Goal: Information Seeking & Learning: Compare options

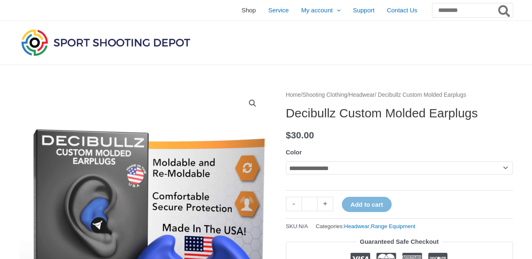
click at [242, 8] on span "Shop" at bounding box center [249, 10] width 14 height 21
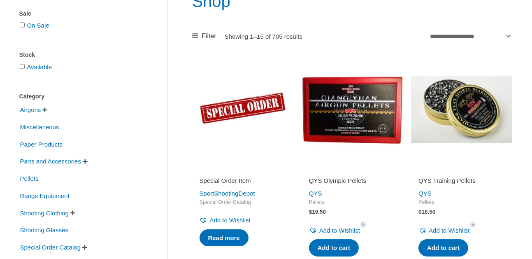
scroll to position [117, 0]
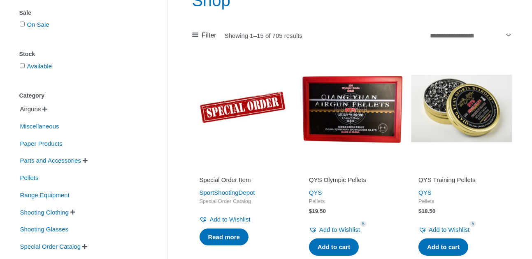
click at [42, 108] on span "Airguns" at bounding box center [30, 109] width 23 height 14
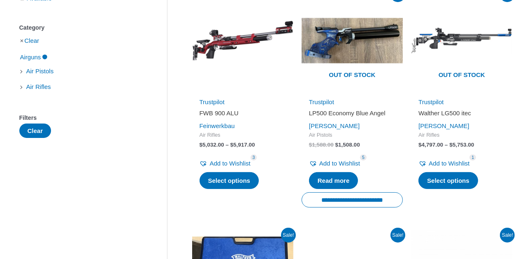
scroll to position [185, 0]
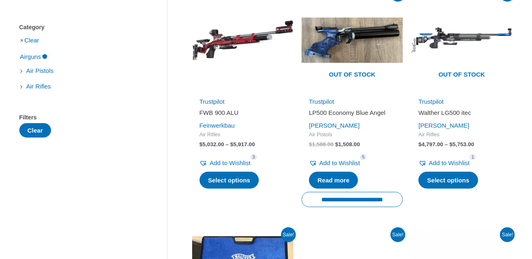
click at [218, 55] on img at bounding box center [242, 39] width 101 height 101
click at [450, 62] on img at bounding box center [461, 39] width 101 height 101
click at [252, 66] on img at bounding box center [242, 39] width 101 height 101
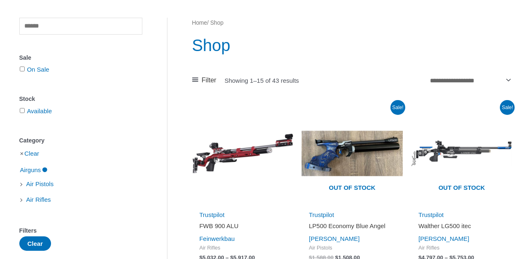
scroll to position [71, 0]
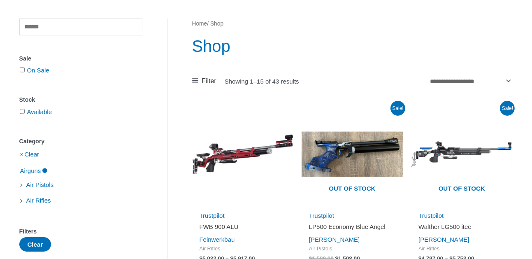
click at [25, 153] on li "Clear" at bounding box center [80, 154] width 123 height 14
click at [21, 154] on li "Clear" at bounding box center [80, 154] width 123 height 14
click at [37, 199] on span "Air Rifles" at bounding box center [39, 201] width 26 height 14
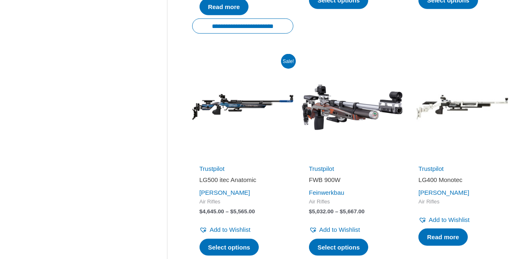
scroll to position [1055, 0]
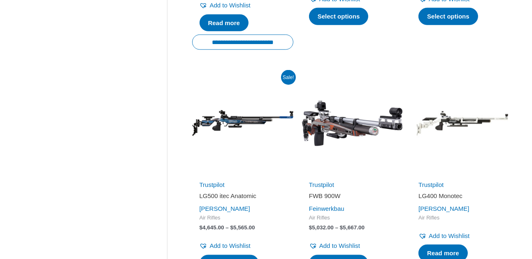
click at [241, 123] on img at bounding box center [242, 122] width 101 height 101
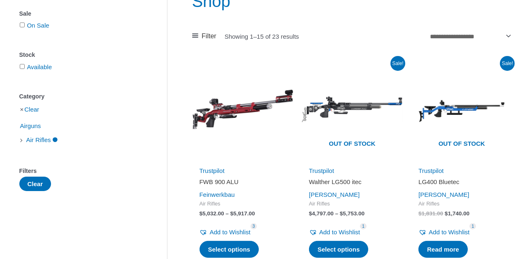
scroll to position [101, 0]
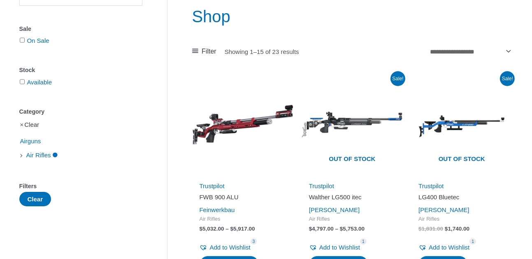
click at [29, 124] on link "Clear" at bounding box center [31, 124] width 15 height 7
click at [34, 201] on button "Clear" at bounding box center [35, 199] width 32 height 14
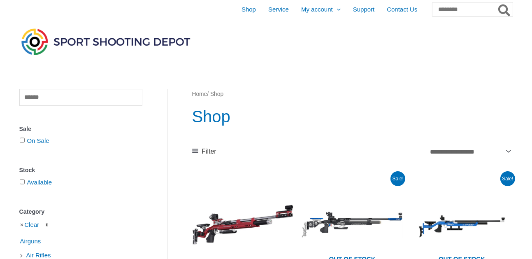
scroll to position [0, 0]
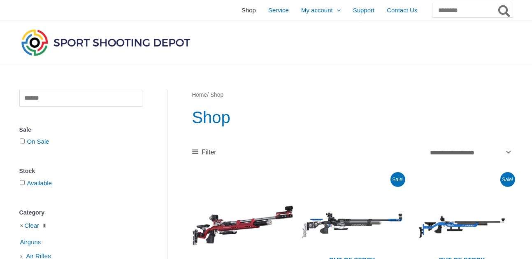
click at [242, 12] on span "Shop" at bounding box center [249, 10] width 14 height 21
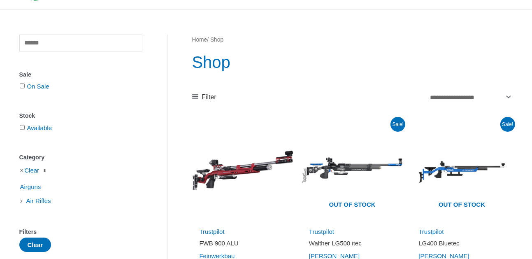
scroll to position [55, 0]
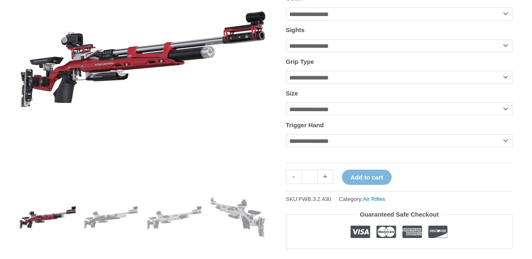
scroll to position [182, 0]
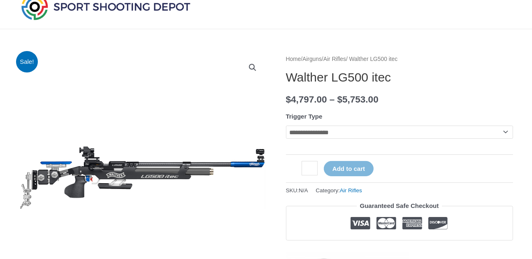
scroll to position [35, 0]
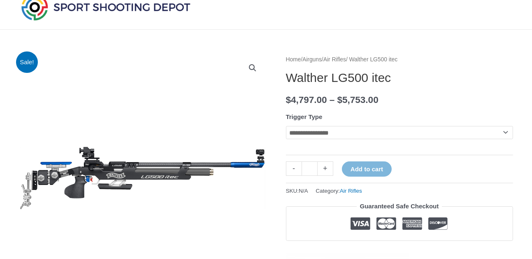
click at [376, 131] on select "**********" at bounding box center [399, 132] width 227 height 13
select select "**********"
click at [286, 126] on select "**********" at bounding box center [399, 132] width 227 height 13
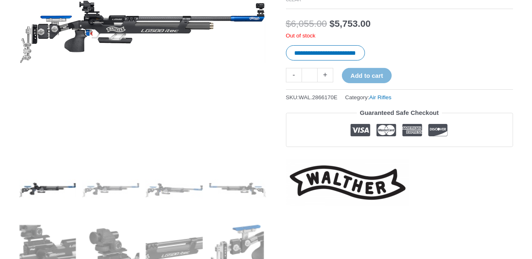
scroll to position [181, 0]
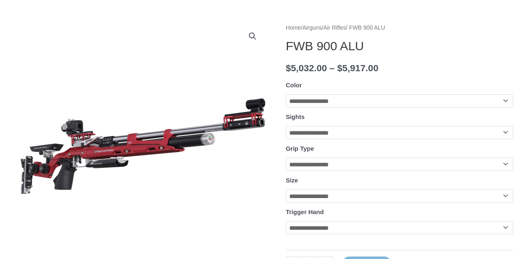
scroll to position [88, 0]
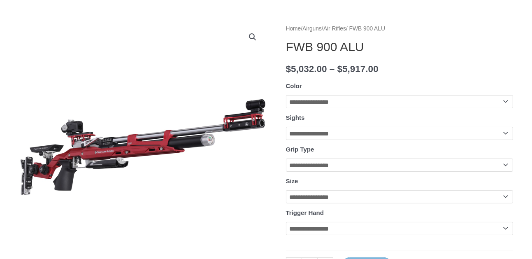
click at [296, 135] on select "**********" at bounding box center [399, 133] width 227 height 13
select select "**********"
click at [286, 127] on select "**********" at bounding box center [399, 133] width 227 height 13
click at [335, 166] on select "**********" at bounding box center [399, 165] width 227 height 13
select select "**********"
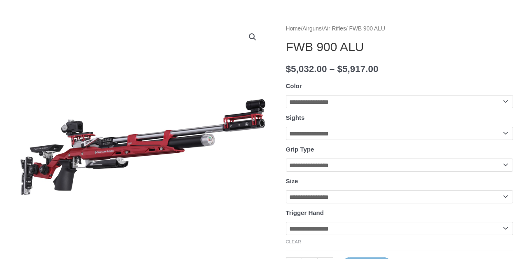
click at [286, 160] on select "**********" at bounding box center [399, 165] width 227 height 13
click at [349, 201] on select "**********" at bounding box center [399, 196] width 227 height 13
select select "*"
click at [286, 193] on select "**********" at bounding box center [399, 196] width 227 height 13
click at [305, 230] on select "**********" at bounding box center [399, 228] width 227 height 13
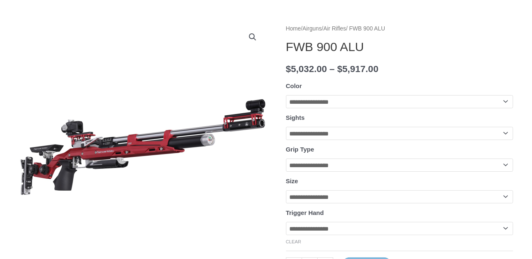
select select "****"
click at [286, 226] on select "**********" at bounding box center [399, 228] width 227 height 13
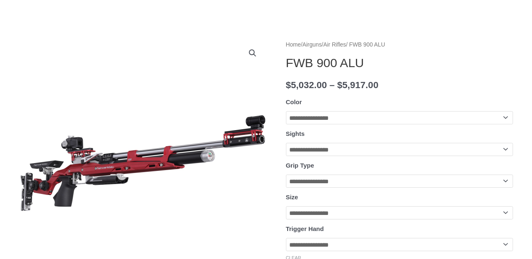
scroll to position [59, 0]
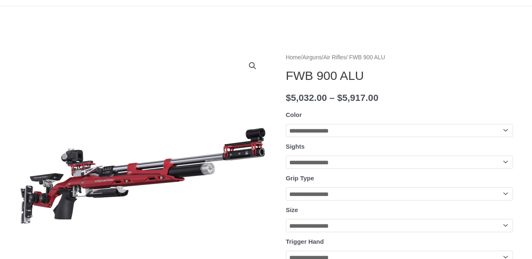
click at [321, 134] on select "**********" at bounding box center [399, 130] width 227 height 13
click at [319, 131] on select "**********" at bounding box center [399, 130] width 227 height 13
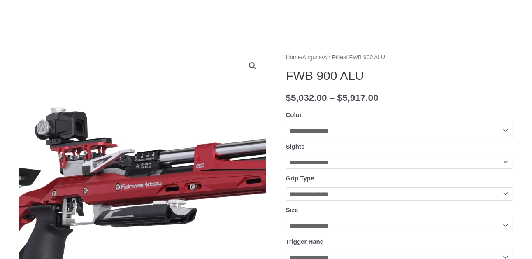
select select "**********"
click at [286, 124] on select "**********" at bounding box center [399, 130] width 227 height 13
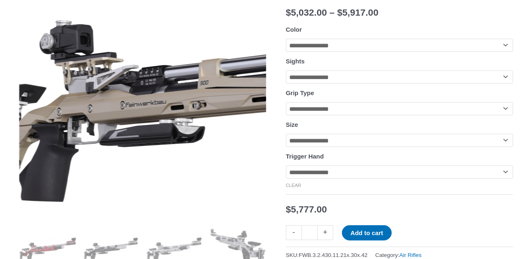
scroll to position [144, 0]
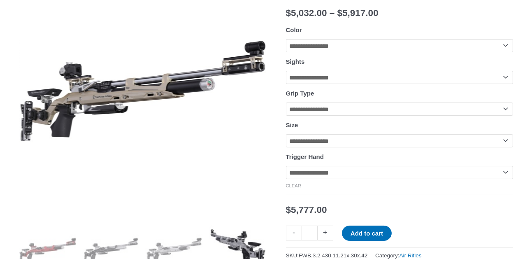
click at [237, 242] on img at bounding box center [237, 249] width 57 height 57
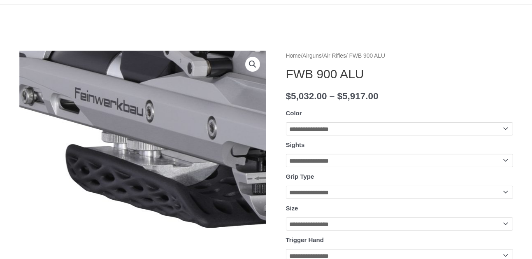
scroll to position [60, 0]
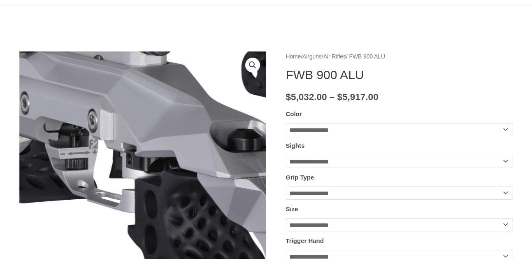
click at [170, 172] on img at bounding box center [53, 181] width 1054 height 758
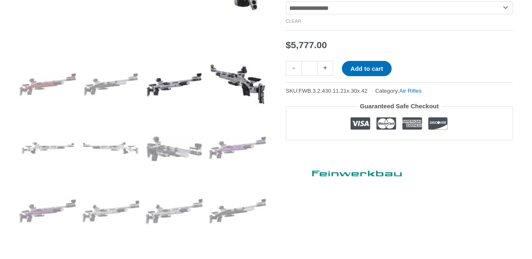
scroll to position [310, 0]
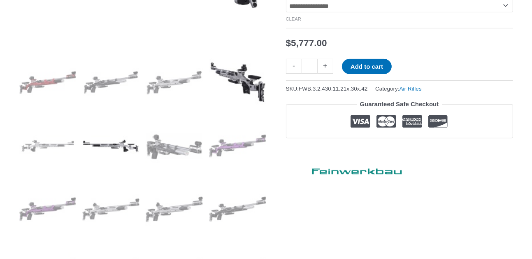
click at [110, 135] on img at bounding box center [110, 145] width 57 height 57
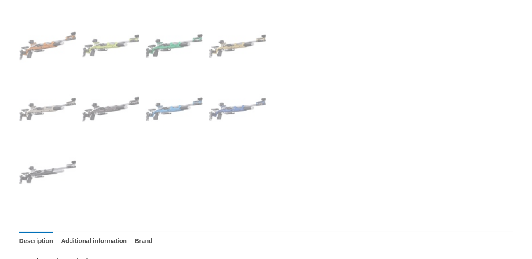
scroll to position [599, 0]
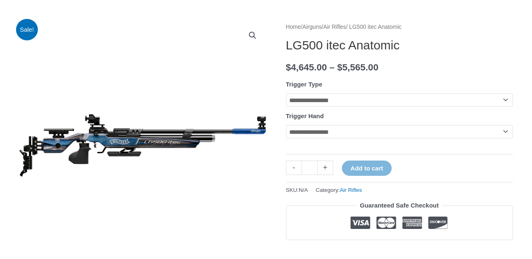
scroll to position [88, 0]
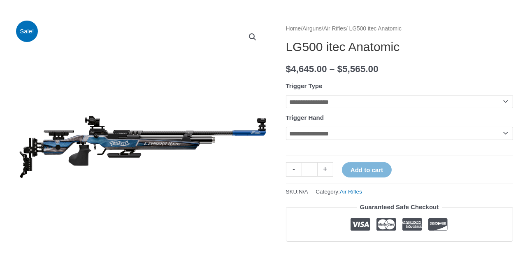
click at [301, 136] on select "**********" at bounding box center [399, 133] width 227 height 13
select select "****"
click at [286, 128] on select "**********" at bounding box center [399, 133] width 227 height 13
click at [323, 101] on select "**********" at bounding box center [399, 101] width 227 height 13
select select "**********"
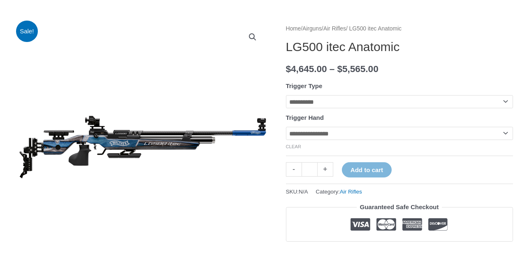
click at [286, 95] on select "**********" at bounding box center [399, 101] width 227 height 13
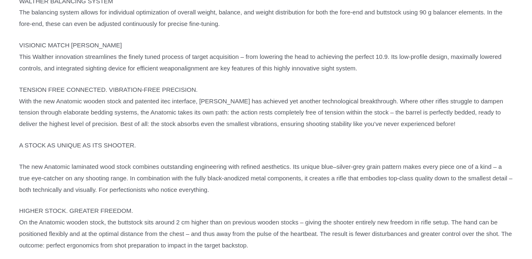
scroll to position [730, 0]
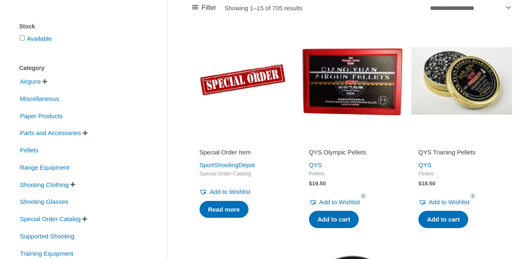
scroll to position [144, 0]
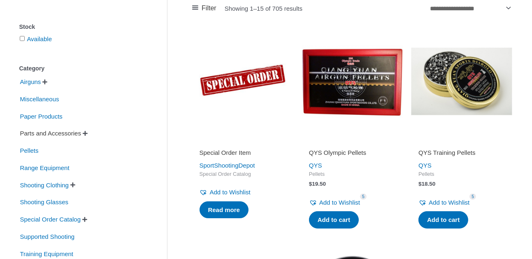
click at [31, 131] on span "Parts and Accessories" at bounding box center [50, 133] width 63 height 14
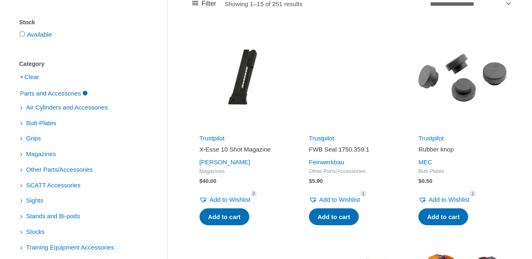
scroll to position [148, 0]
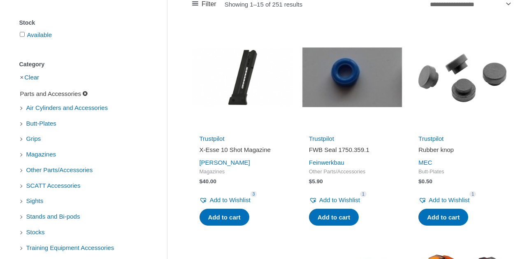
click at [65, 95] on span "Parts and Accessories" at bounding box center [50, 94] width 63 height 14
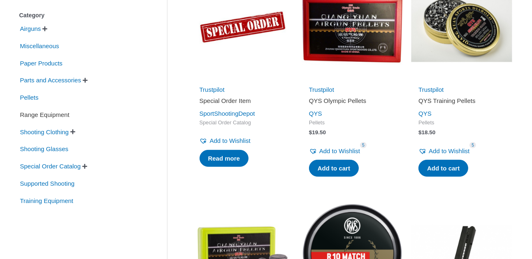
scroll to position [197, 0]
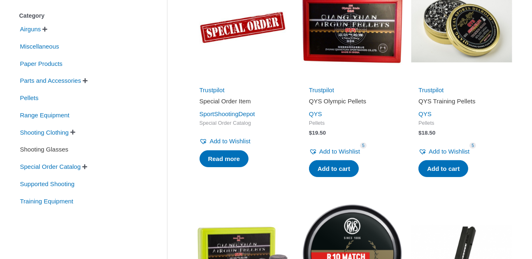
click at [54, 150] on span "Shooting Glasses" at bounding box center [44, 149] width 50 height 14
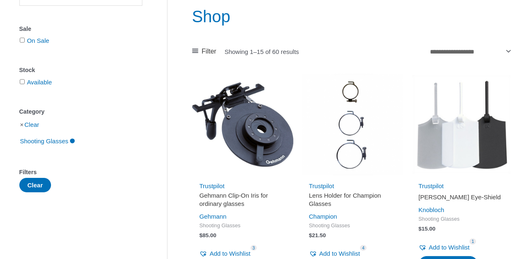
scroll to position [101, 0]
click at [42, 183] on button "Clear" at bounding box center [35, 185] width 32 height 14
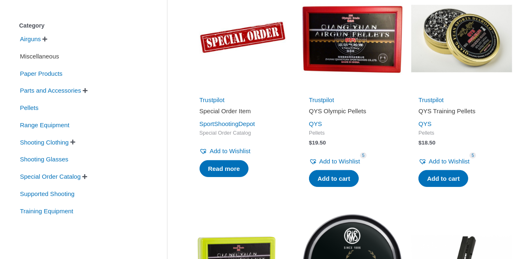
scroll to position [187, 0]
click at [59, 192] on span "Supported Shooting" at bounding box center [47, 194] width 56 height 14
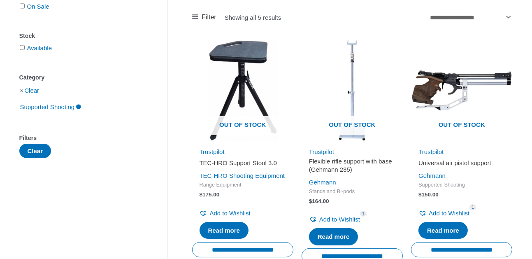
scroll to position [134, 0]
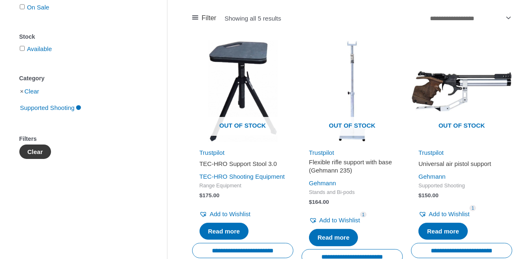
click at [33, 148] on button "Clear" at bounding box center [35, 152] width 32 height 14
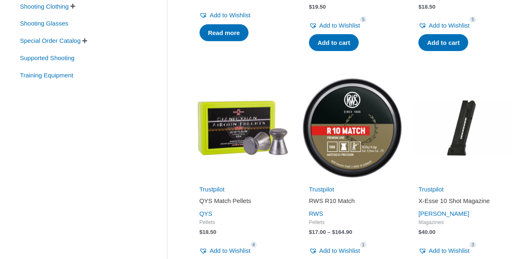
scroll to position [323, 0]
click at [49, 76] on span "Training Equipment" at bounding box center [46, 75] width 55 height 14
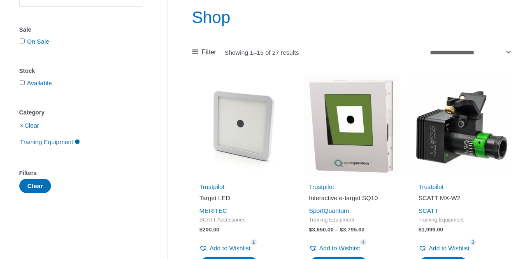
scroll to position [78, 0]
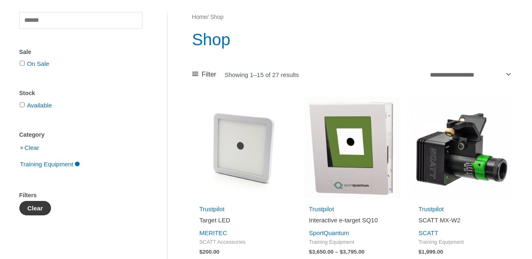
click at [28, 207] on button "Clear" at bounding box center [35, 208] width 32 height 14
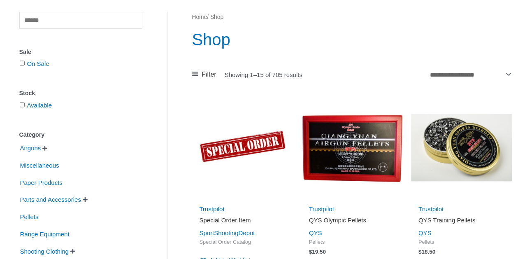
click at [234, 141] on img at bounding box center [242, 147] width 101 height 101
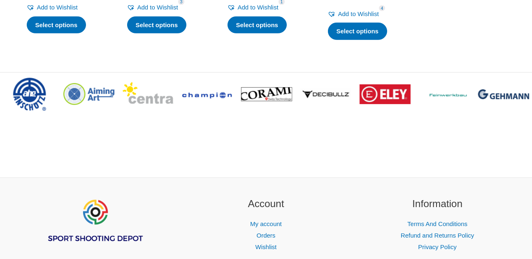
scroll to position [762, 0]
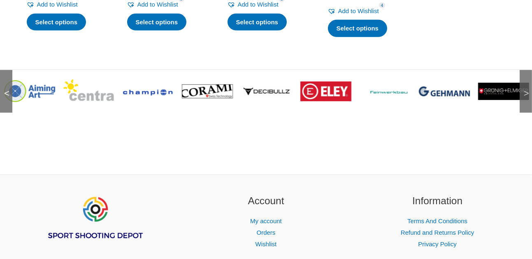
click at [7, 89] on span "<" at bounding box center [4, 85] width 8 height 8
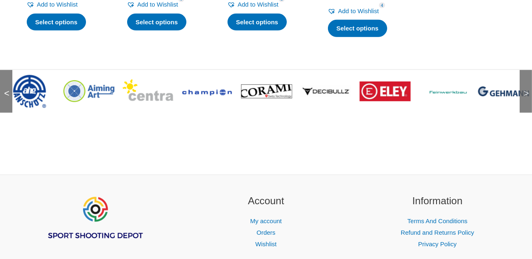
click at [194, 87] on img at bounding box center [207, 91] width 51 height 10
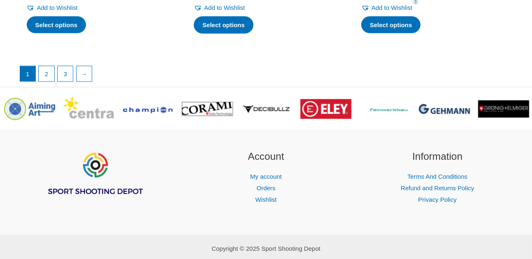
scroll to position [1697, 0]
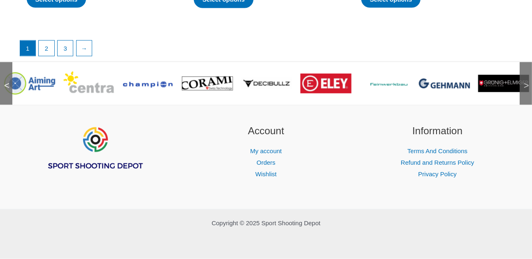
click at [196, 81] on img at bounding box center [207, 84] width 51 height 14
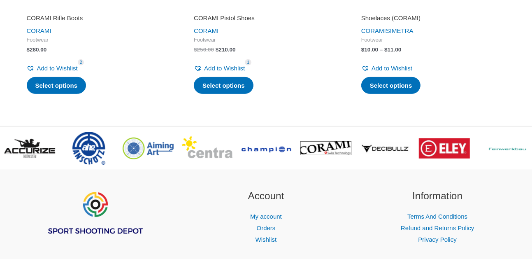
scroll to position [468, 0]
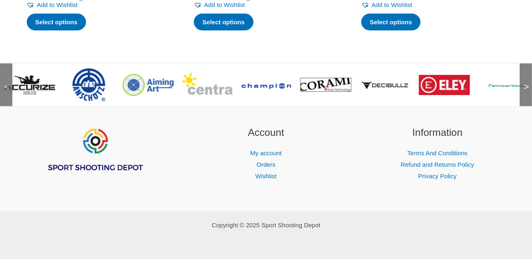
click at [142, 80] on img at bounding box center [148, 85] width 51 height 22
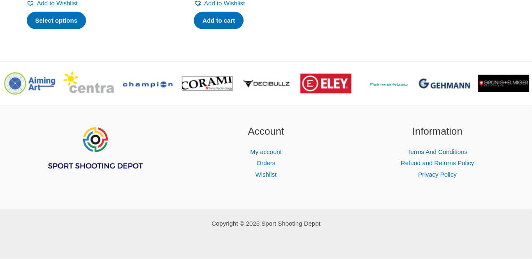
scroll to position [1154, 0]
click at [264, 90] on img at bounding box center [266, 84] width 51 height 12
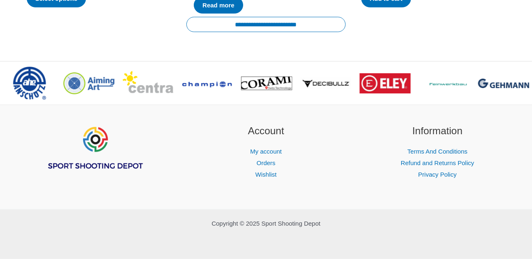
scroll to position [600, 0]
click at [527, 81] on span ">" at bounding box center [524, 77] width 8 height 8
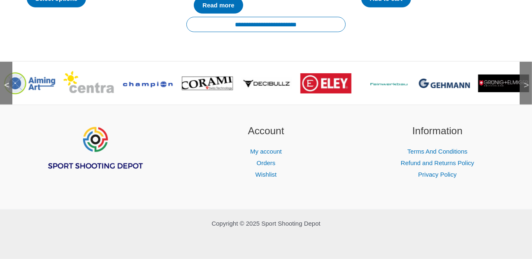
click at [527, 81] on span ">" at bounding box center [524, 77] width 8 height 8
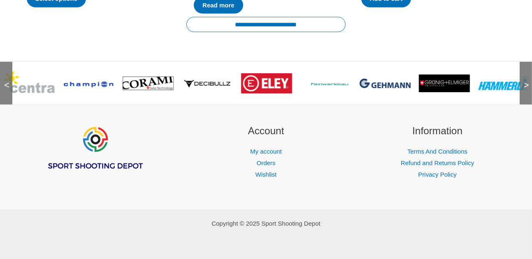
click at [528, 81] on span ">" at bounding box center [524, 77] width 8 height 8
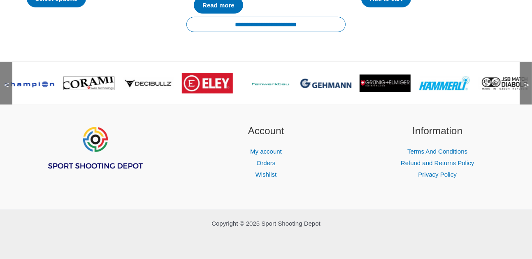
click at [528, 81] on span ">" at bounding box center [524, 77] width 8 height 8
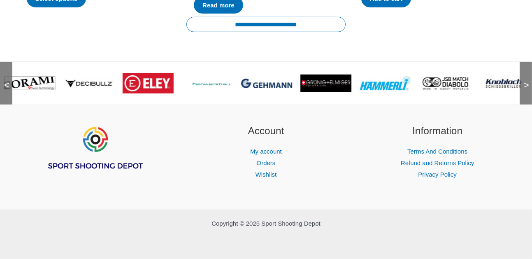
click at [442, 88] on img at bounding box center [444, 84] width 51 height 14
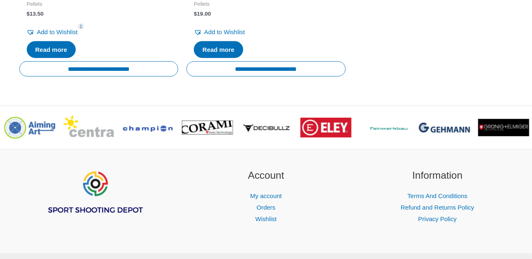
scroll to position [835, 0]
click at [524, 126] on span ">" at bounding box center [524, 121] width 8 height 8
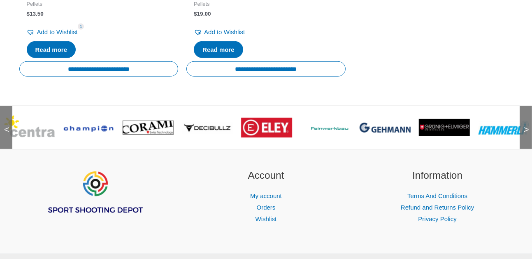
click at [524, 126] on span ">" at bounding box center [524, 121] width 8 height 8
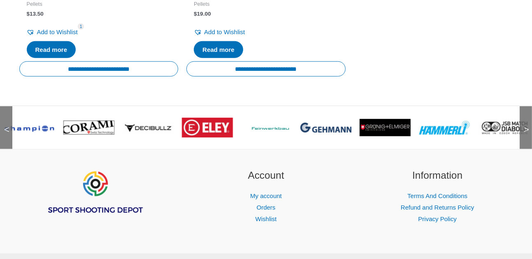
click at [524, 126] on span ">" at bounding box center [524, 121] width 8 height 8
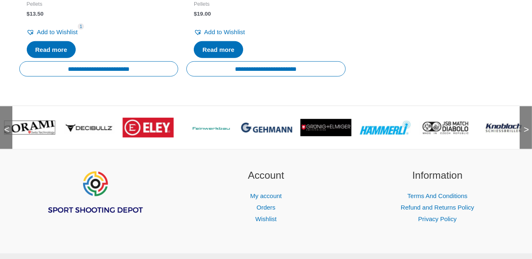
click at [524, 126] on span ">" at bounding box center [524, 121] width 8 height 8
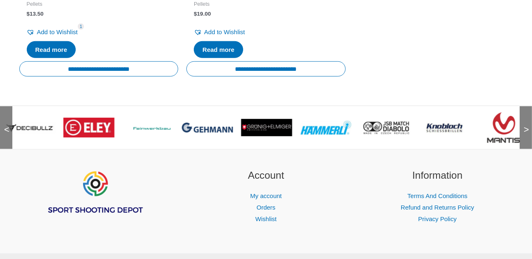
click at [456, 126] on img at bounding box center [444, 127] width 49 height 33
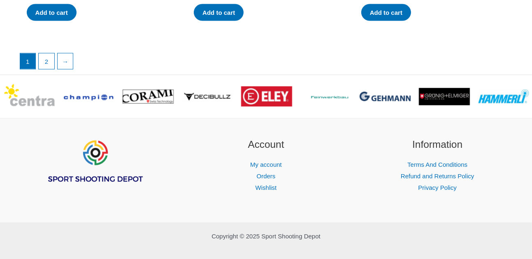
scroll to position [1546, 0]
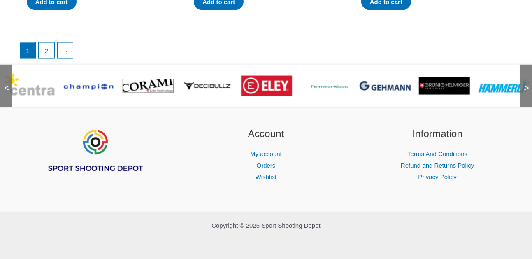
click at [523, 83] on div ">" at bounding box center [526, 86] width 12 height 43
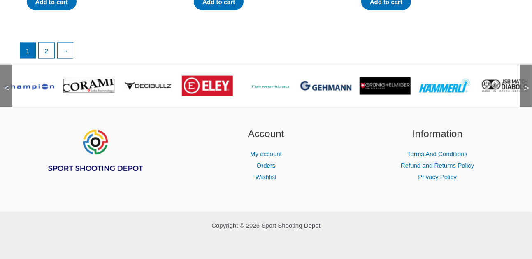
click at [523, 83] on div ">" at bounding box center [526, 86] width 12 height 43
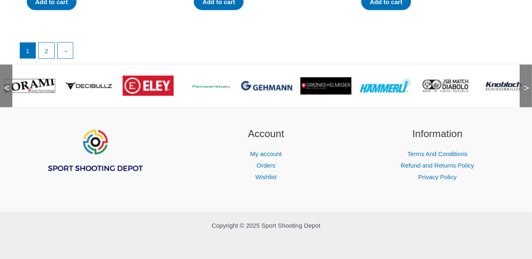
click at [523, 83] on div ">" at bounding box center [526, 86] width 12 height 43
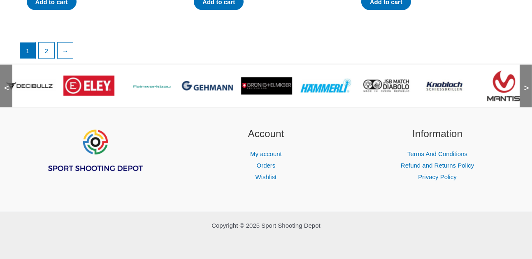
click at [490, 84] on img at bounding box center [503, 86] width 33 height 33
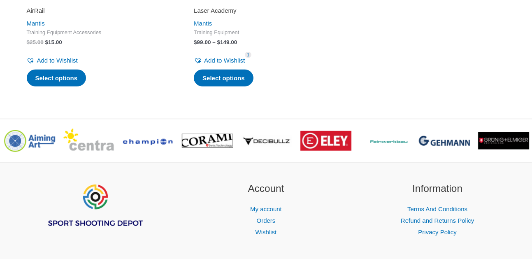
scroll to position [978, 0]
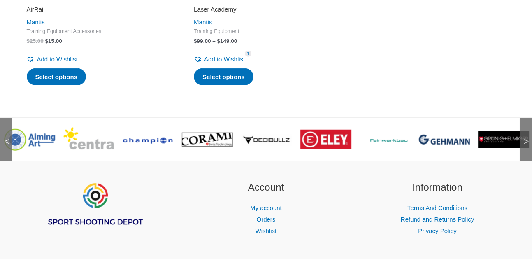
click at [528, 138] on span ">" at bounding box center [524, 133] width 8 height 8
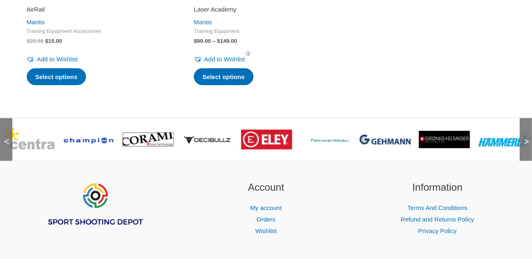
click at [528, 138] on span ">" at bounding box center [524, 133] width 8 height 8
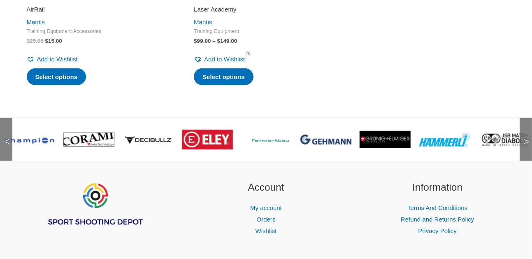
click at [528, 138] on span ">" at bounding box center [524, 133] width 8 height 8
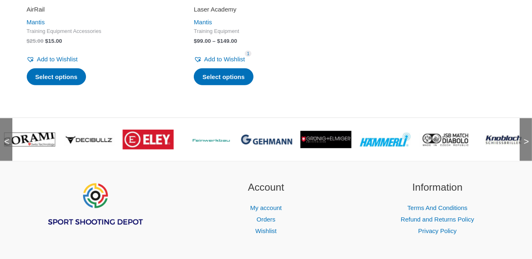
click at [528, 138] on span ">" at bounding box center [524, 133] width 8 height 8
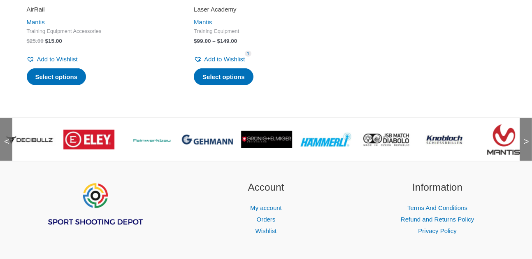
click at [528, 138] on span ">" at bounding box center [524, 133] width 8 height 8
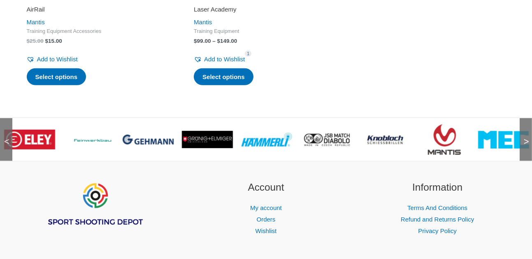
click at [528, 138] on span ">" at bounding box center [524, 133] width 8 height 8
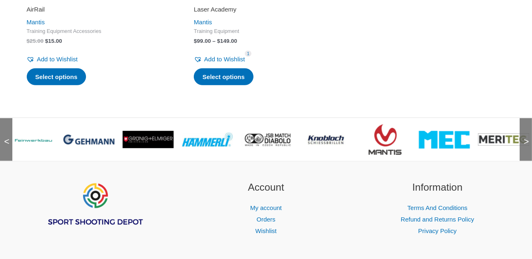
click at [528, 138] on span ">" at bounding box center [524, 133] width 8 height 8
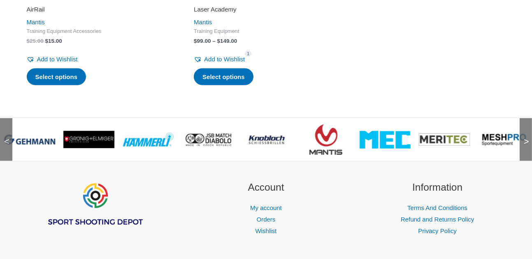
click at [452, 144] on img at bounding box center [444, 139] width 51 height 12
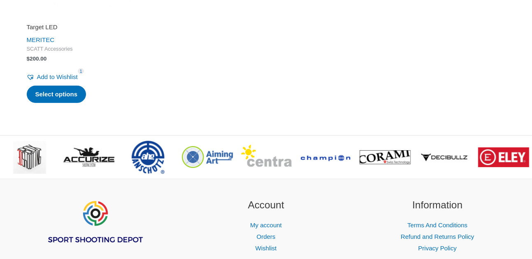
scroll to position [429, 0]
click at [522, 152] on span ">" at bounding box center [524, 151] width 8 height 8
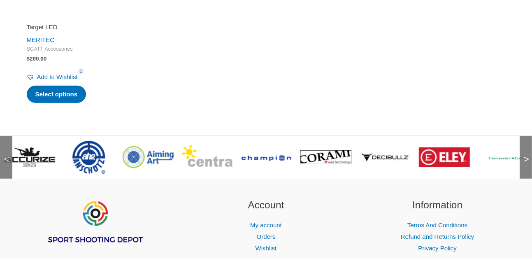
click at [522, 152] on span ">" at bounding box center [524, 151] width 8 height 8
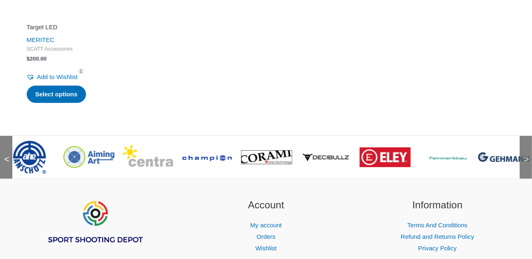
click at [522, 152] on span ">" at bounding box center [524, 151] width 8 height 8
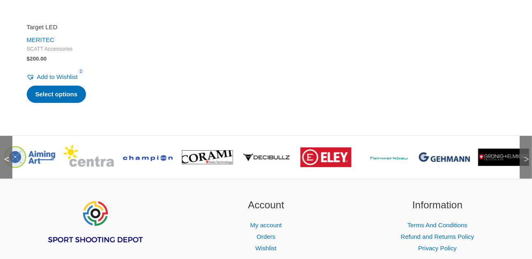
click at [522, 152] on span ">" at bounding box center [524, 151] width 8 height 8
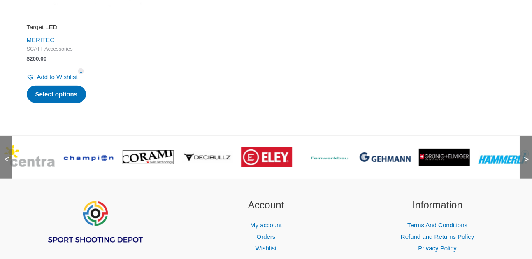
click at [522, 152] on span ">" at bounding box center [524, 151] width 8 height 8
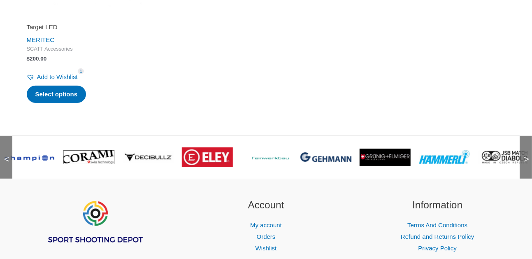
click at [522, 152] on span ">" at bounding box center [524, 151] width 8 height 8
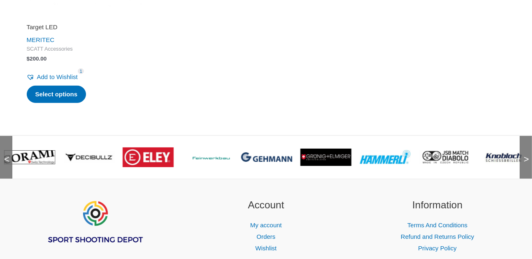
click at [522, 152] on span ">" at bounding box center [524, 151] width 8 height 8
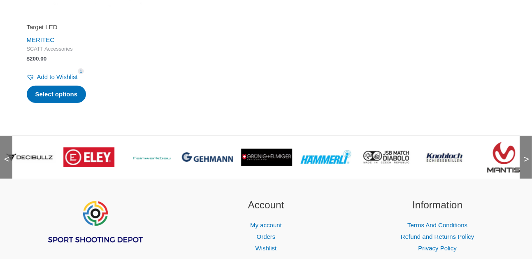
click at [522, 152] on span ">" at bounding box center [524, 151] width 8 height 8
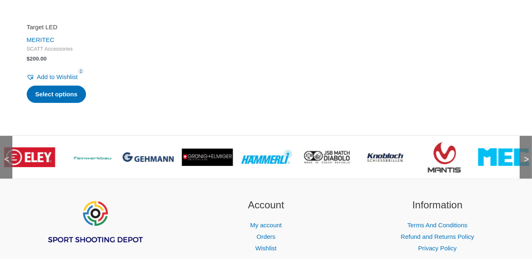
click at [522, 152] on span ">" at bounding box center [524, 151] width 8 height 8
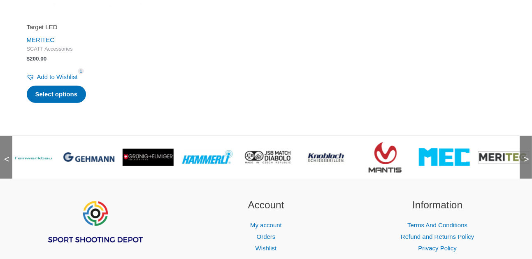
click at [522, 152] on span ">" at bounding box center [524, 151] width 8 height 8
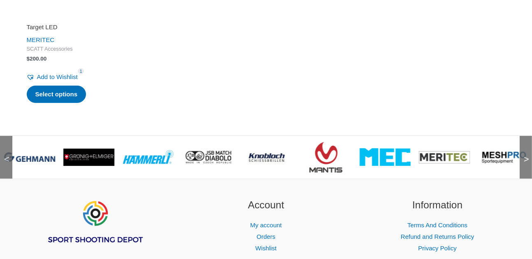
click at [522, 152] on span ">" at bounding box center [524, 151] width 8 height 8
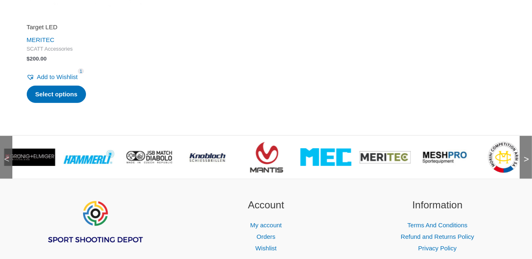
click at [522, 152] on span ">" at bounding box center [524, 151] width 8 height 8
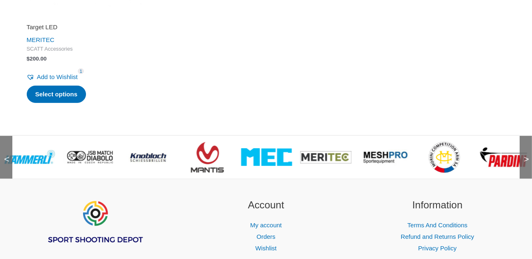
click at [392, 153] on img at bounding box center [385, 157] width 51 height 16
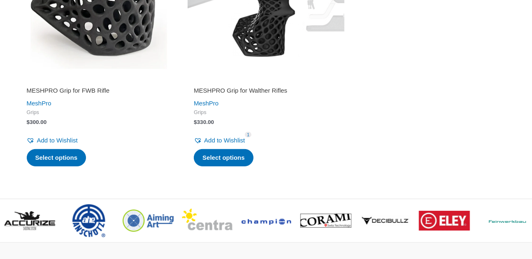
scroll to position [264, 0]
click at [4, 236] on div "<" at bounding box center [6, 220] width 12 height 43
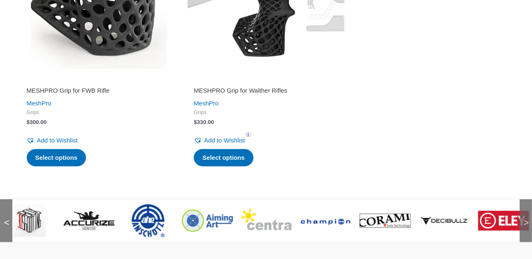
click at [4, 236] on div "<" at bounding box center [6, 220] width 12 height 43
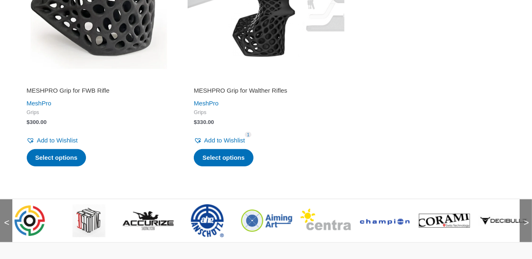
click at [4, 236] on div "<" at bounding box center [6, 220] width 12 height 43
click at [91, 207] on img at bounding box center [88, 220] width 33 height 33
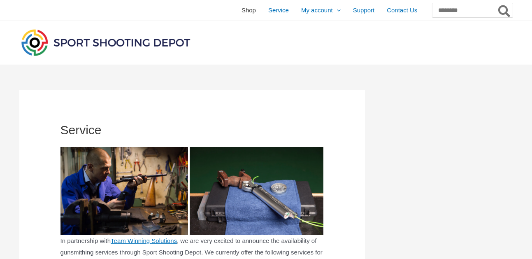
click at [242, 8] on span "Shop" at bounding box center [249, 10] width 14 height 21
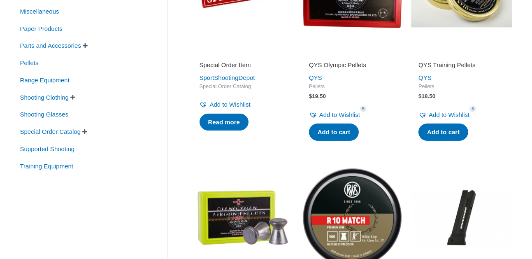
scroll to position [233, 0]
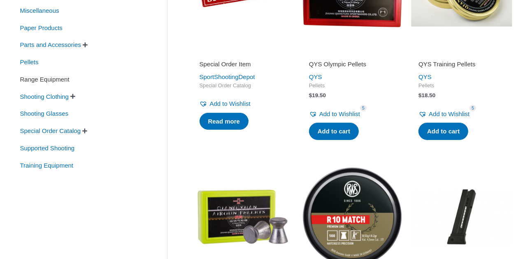
click at [51, 79] on span "Range Equipment" at bounding box center [44, 79] width 51 height 14
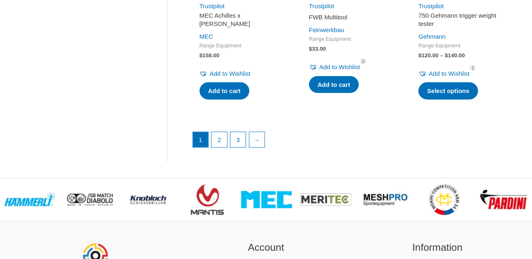
scroll to position [1220, 0]
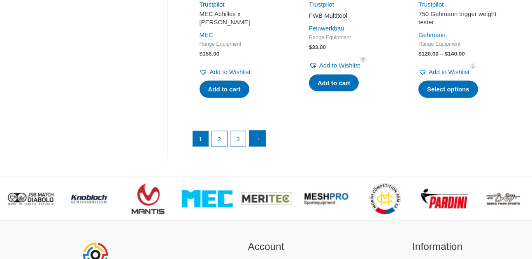
click at [263, 140] on link "→" at bounding box center [258, 139] width 16 height 16
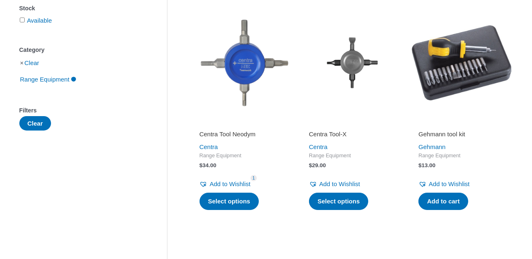
scroll to position [162, 0]
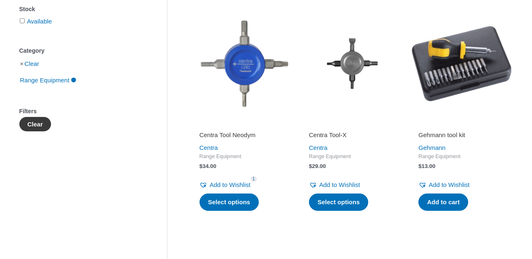
click at [42, 127] on button "Clear" at bounding box center [35, 124] width 32 height 14
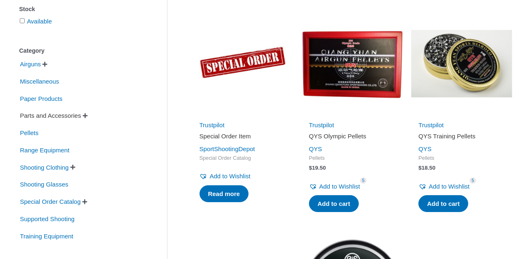
click at [50, 116] on span "Parts and Accessories" at bounding box center [50, 116] width 63 height 14
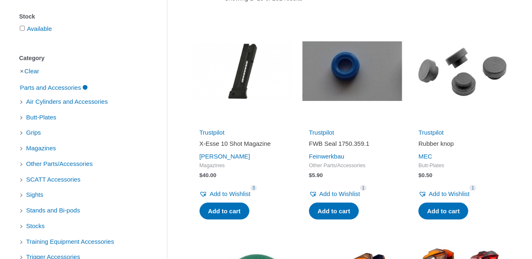
scroll to position [154, 0]
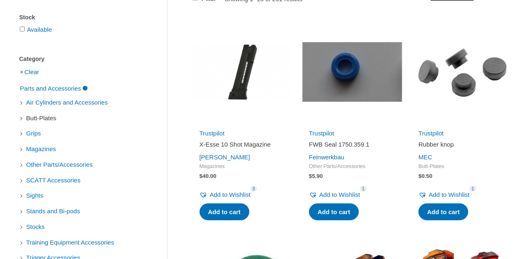
click at [51, 120] on span "Butt-Plates" at bounding box center [42, 118] width 32 height 14
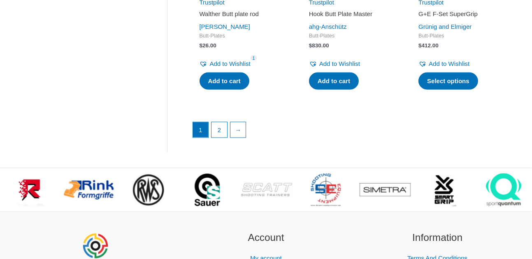
scroll to position [1241, 0]
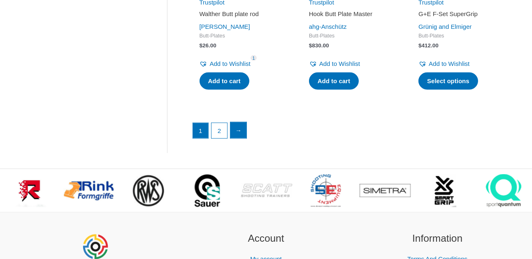
click at [238, 130] on link "→" at bounding box center [239, 130] width 16 height 16
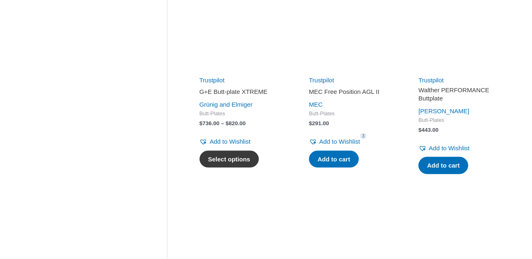
scroll to position [930, 0]
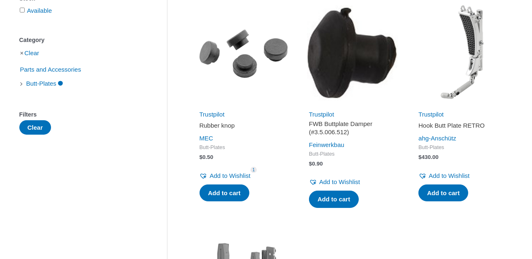
scroll to position [173, 0]
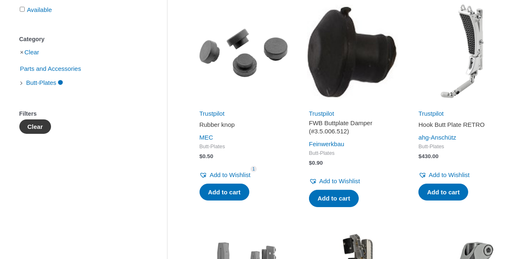
click at [42, 134] on button "Clear" at bounding box center [35, 126] width 32 height 14
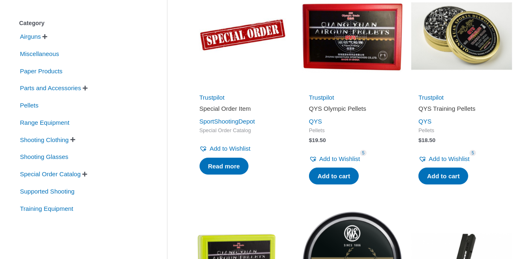
scroll to position [188, 0]
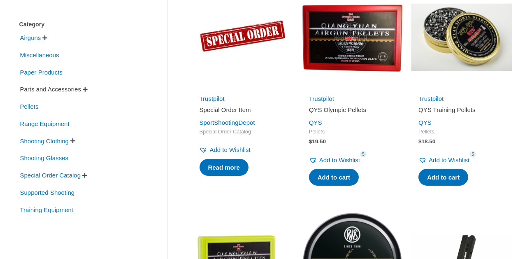
click at [70, 82] on span "Parts and Accessories" at bounding box center [50, 89] width 63 height 14
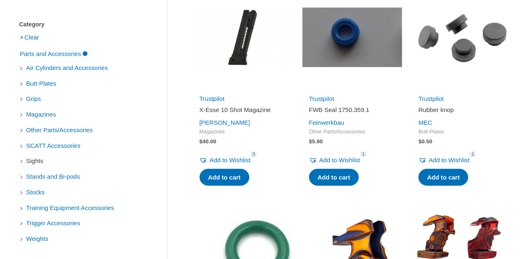
click at [33, 168] on span "Sights" at bounding box center [35, 161] width 19 height 14
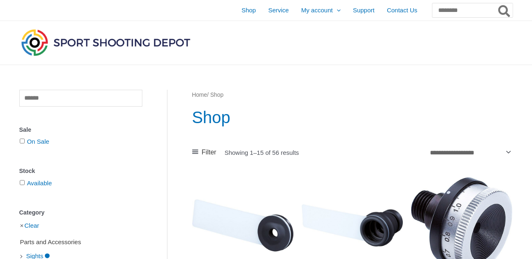
scroll to position [105, 0]
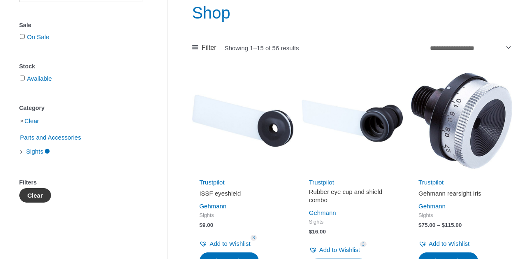
click at [37, 198] on button "Clear" at bounding box center [35, 195] width 32 height 14
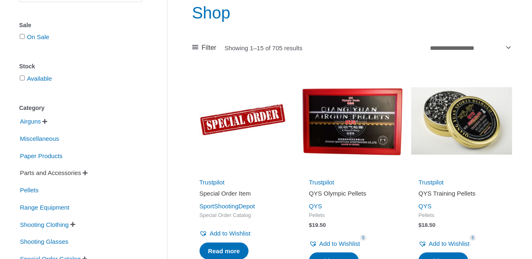
click at [28, 170] on span "Parts and Accessories" at bounding box center [50, 173] width 63 height 14
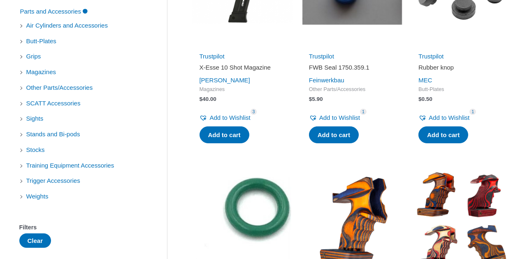
scroll to position [230, 0]
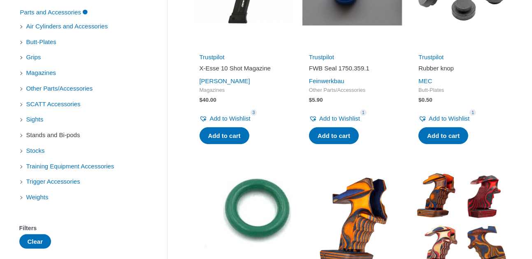
click at [40, 131] on span "Stands and Bi-pods" at bounding box center [54, 135] width 56 height 14
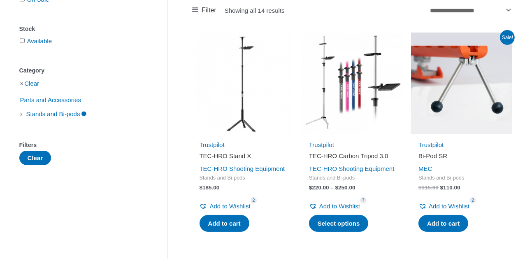
scroll to position [145, 0]
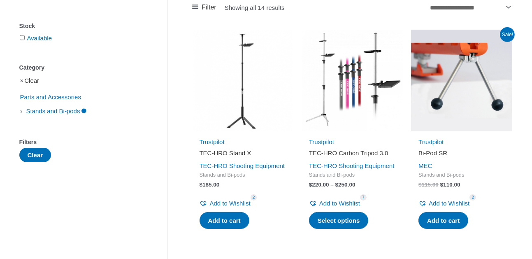
click at [33, 79] on link "Clear" at bounding box center [31, 80] width 15 height 7
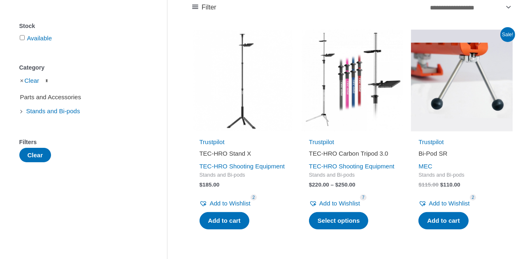
click at [50, 95] on span "Parts and Accessories" at bounding box center [50, 97] width 63 height 14
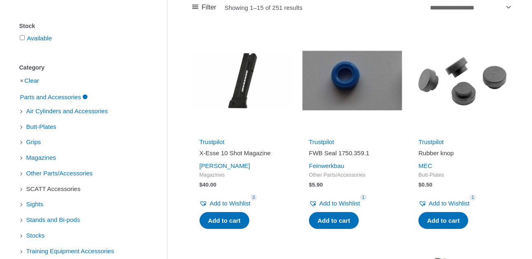
click at [48, 190] on span "SCATT Accessories" at bounding box center [54, 189] width 56 height 14
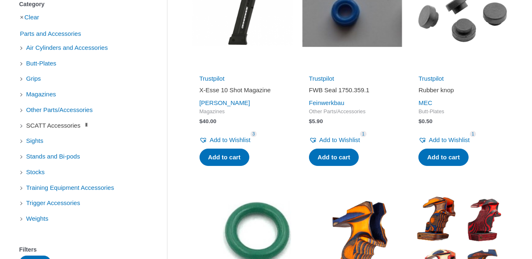
scroll to position [209, 0]
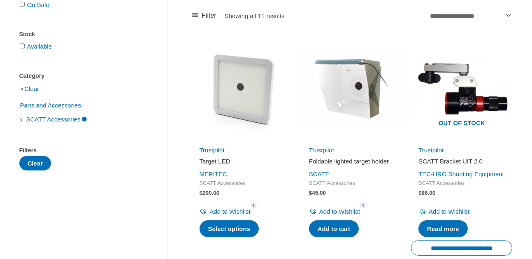
scroll to position [124, 0]
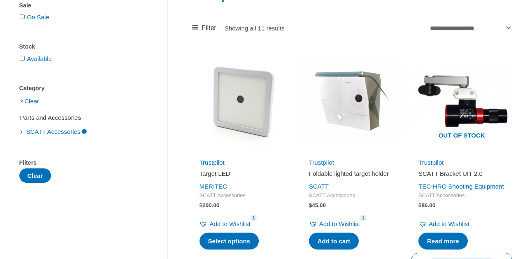
click at [44, 121] on span "Parts and Accessories" at bounding box center [50, 118] width 63 height 14
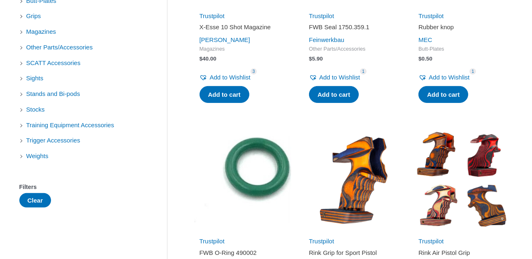
scroll to position [274, 0]
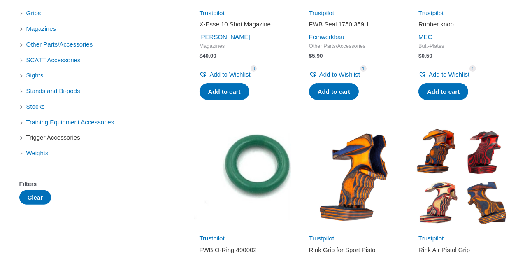
click at [44, 138] on span "Trigger Accessories" at bounding box center [54, 138] width 56 height 14
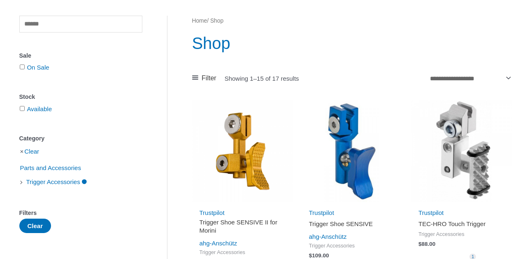
scroll to position [74, 0]
click at [27, 168] on span "Parts and Accessories" at bounding box center [50, 168] width 63 height 14
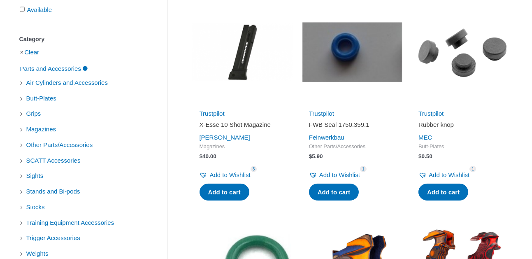
scroll to position [244, 0]
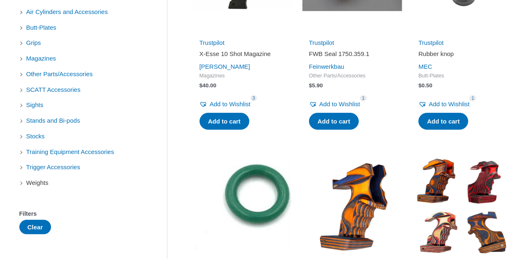
click at [42, 186] on span "Weights" at bounding box center [38, 183] width 24 height 14
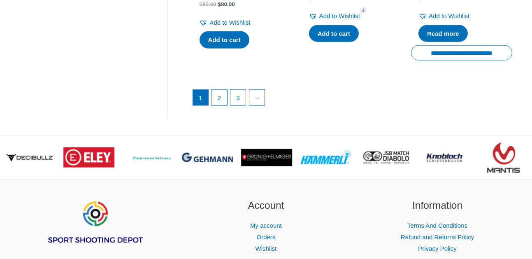
scroll to position [1283, 0]
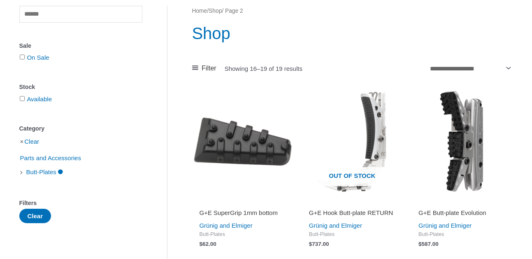
scroll to position [85, 0]
